Goal: Information Seeking & Learning: Learn about a topic

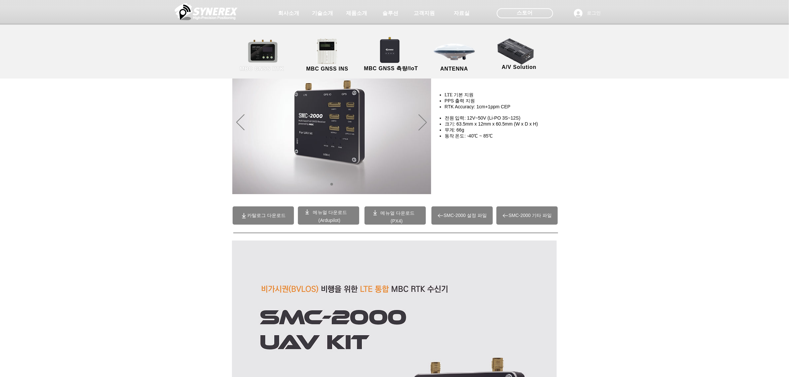
click at [272, 53] on link "MBC GNSS RTK" at bounding box center [262, 55] width 60 height 35
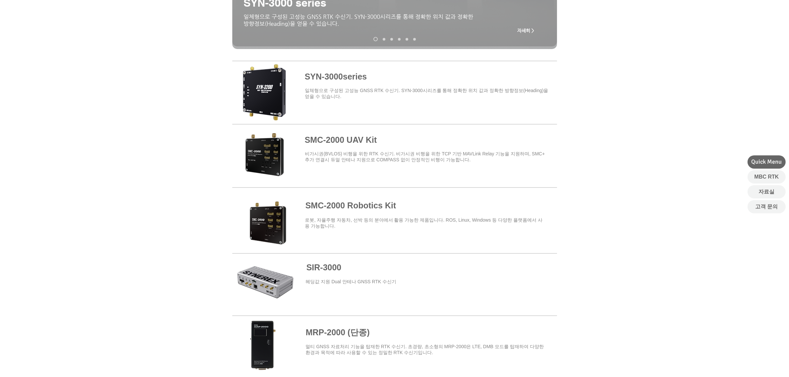
scroll to position [207, 0]
click at [365, 211] on span at bounding box center [394, 217] width 325 height 58
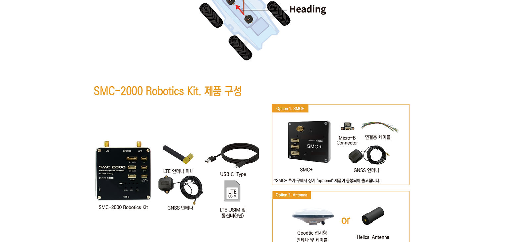
scroll to position [3297, 0]
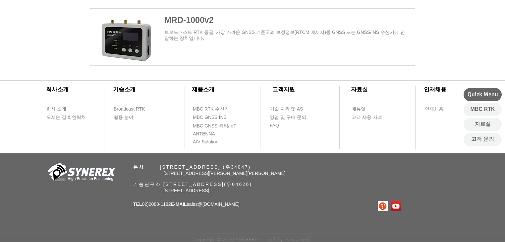
scroll to position [207, 0]
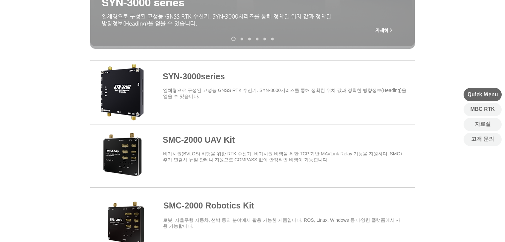
click at [216, 151] on span "​비가시권(BVLOS) 비행을 위한 RTK 수신기. 비가시권 비행을 위한 TCP 기반 MAVLink Relay 기능을 지원하며, SMC+ 추가…" at bounding box center [283, 156] width 240 height 11
click at [217, 146] on span at bounding box center [252, 154] width 325 height 58
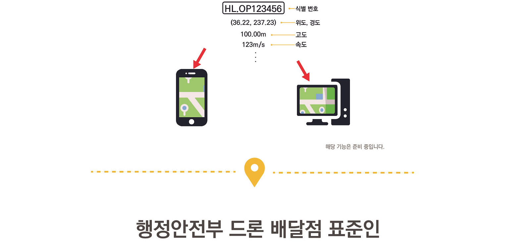
scroll to position [2183, 0]
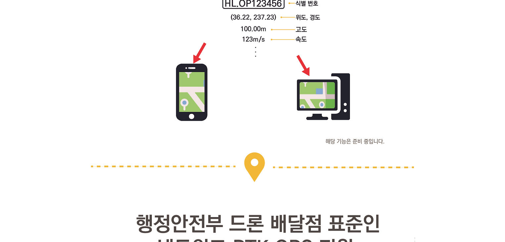
click at [313, 89] on img at bounding box center [252, 176] width 325 height 4239
